Goal: Find specific fact: Find specific fact

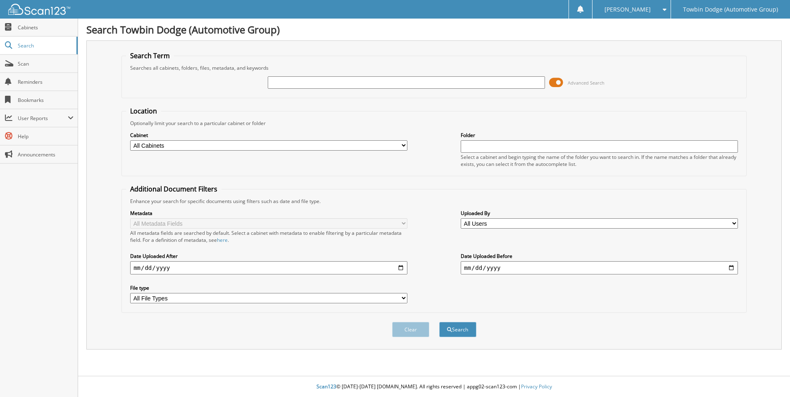
click at [293, 83] on input "text" at bounding box center [406, 82] width 277 height 12
type input "274143"
click at [439, 322] on button "Search" at bounding box center [457, 329] width 37 height 15
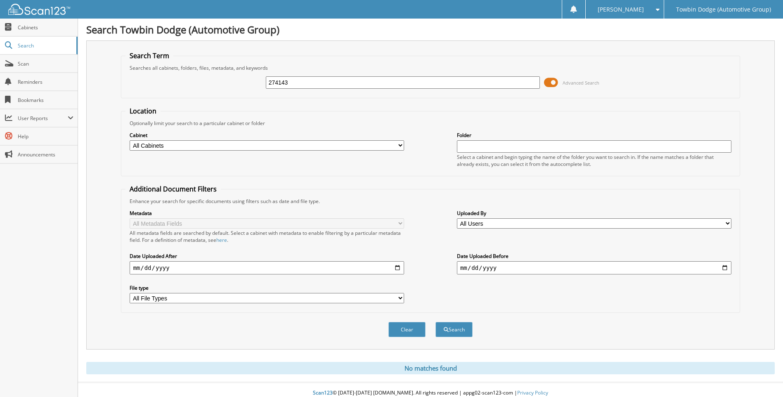
click at [297, 82] on input "274143" at bounding box center [403, 82] width 275 height 12
type input "2"
type input "274961"
click at [436, 322] on button "Search" at bounding box center [454, 329] width 37 height 15
click at [292, 84] on input "274961" at bounding box center [403, 82] width 275 height 12
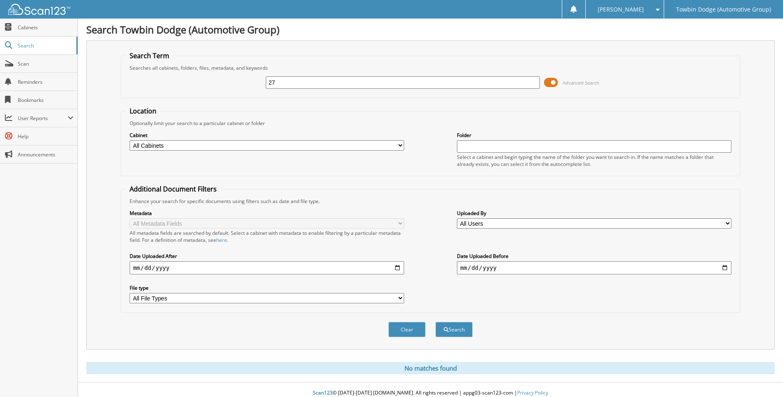
type input "2"
type input "274966"
click at [436, 322] on button "Search" at bounding box center [454, 329] width 37 height 15
click at [293, 83] on input "274966" at bounding box center [403, 82] width 275 height 12
type input "2"
